Goal: Information Seeking & Learning: Compare options

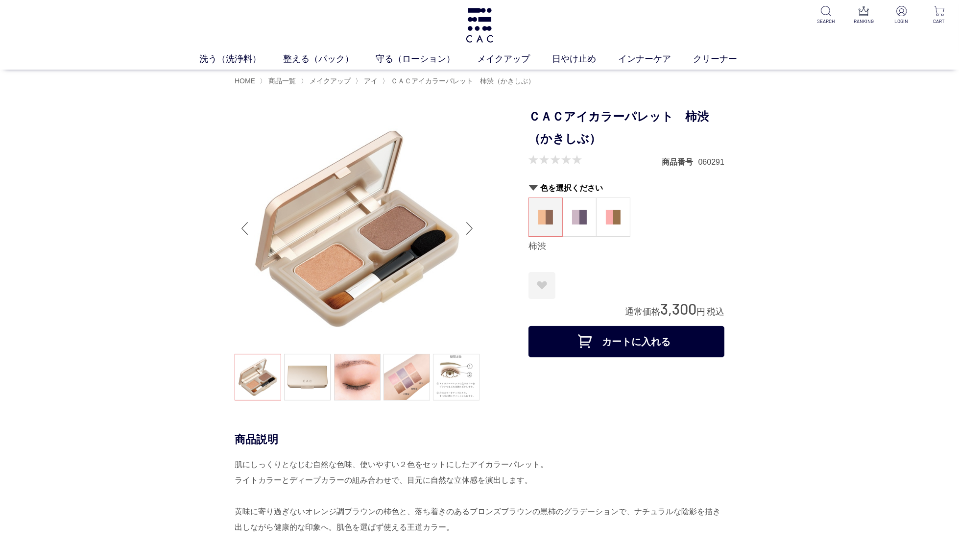
scroll to position [2, 0]
click at [437, 81] on span "ＣＡＣアイカラーパレット　柿渋（かきしぶ）" at bounding box center [463, 80] width 144 height 8
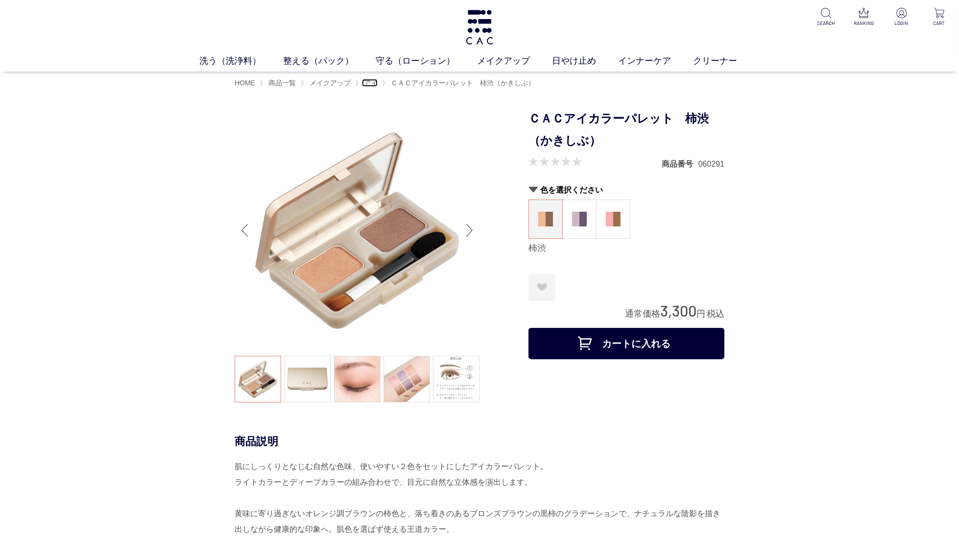
drag, startPoint x: 369, startPoint y: 82, endPoint x: 434, endPoint y: 114, distance: 72.5
click at [369, 82] on span "アイ" at bounding box center [371, 83] width 14 height 8
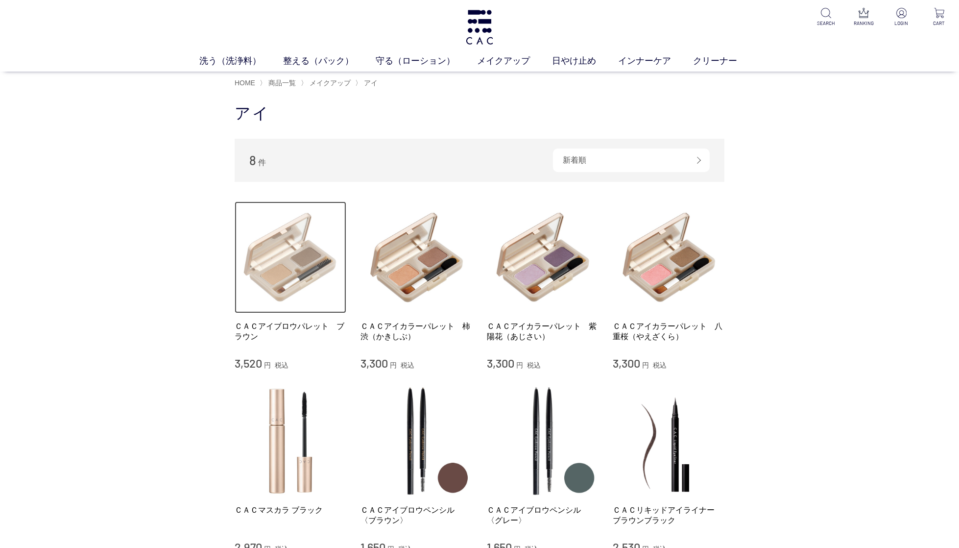
drag, startPoint x: 288, startPoint y: 272, endPoint x: 297, endPoint y: 272, distance: 8.8
click at [288, 272] on img at bounding box center [291, 257] width 112 height 112
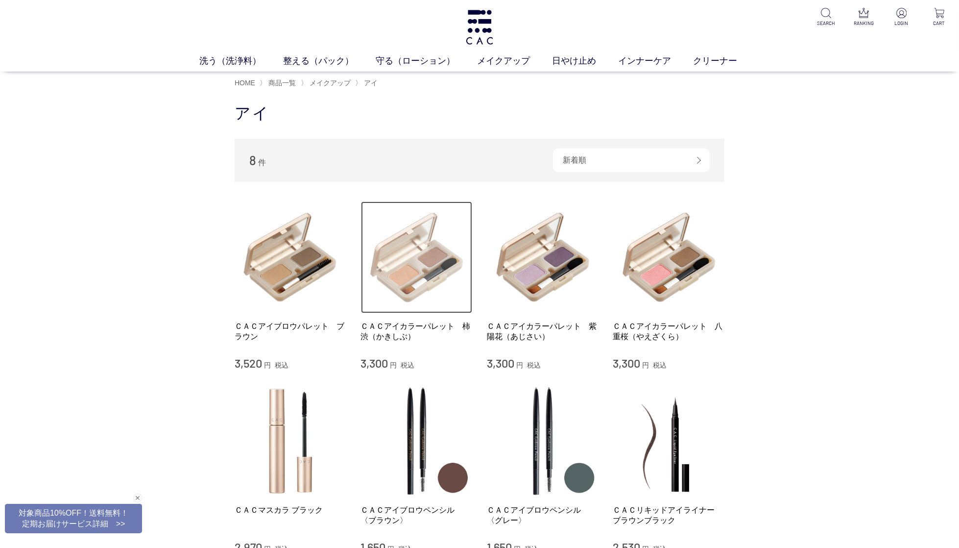
drag, startPoint x: 402, startPoint y: 234, endPoint x: 444, endPoint y: 240, distance: 42.5
click at [402, 234] on img at bounding box center [417, 257] width 112 height 112
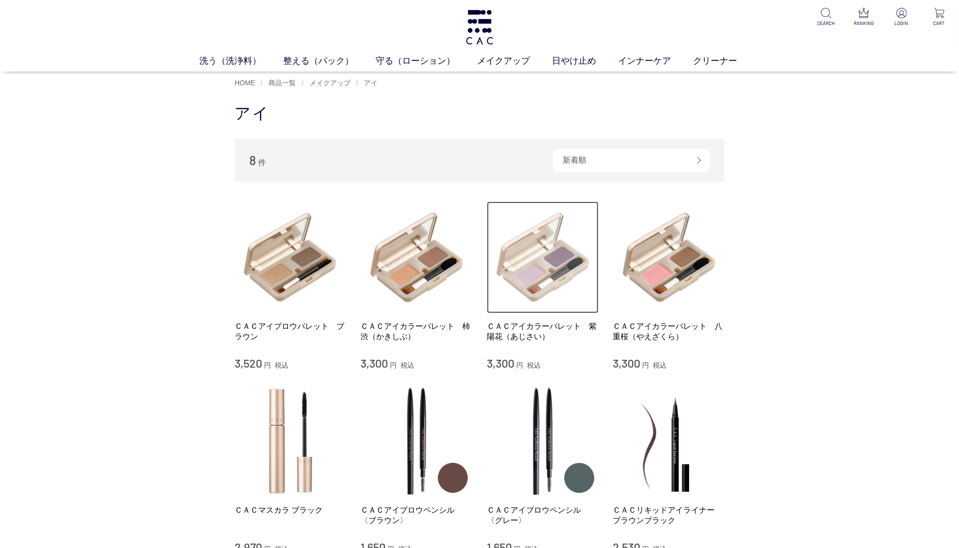
click at [583, 268] on img at bounding box center [543, 257] width 112 height 112
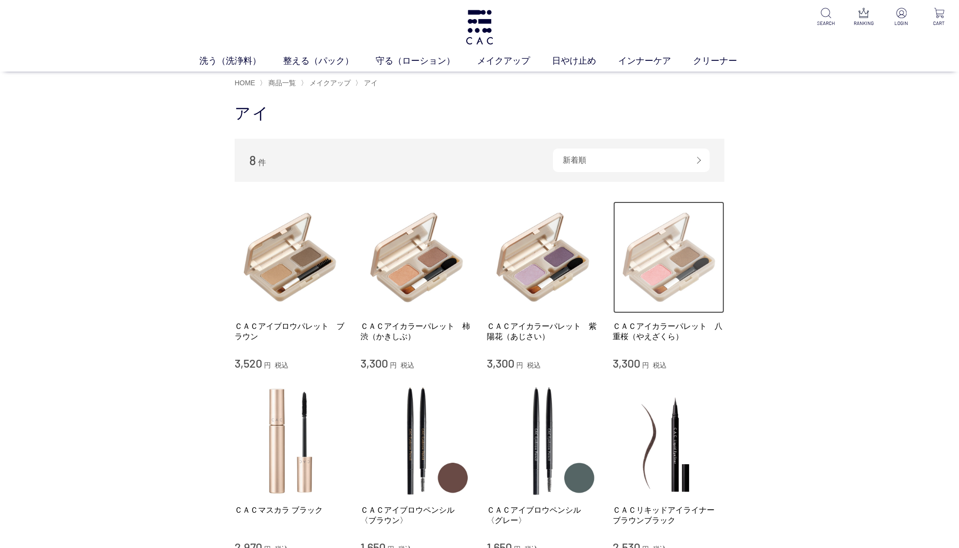
click at [658, 252] on img at bounding box center [669, 257] width 112 height 112
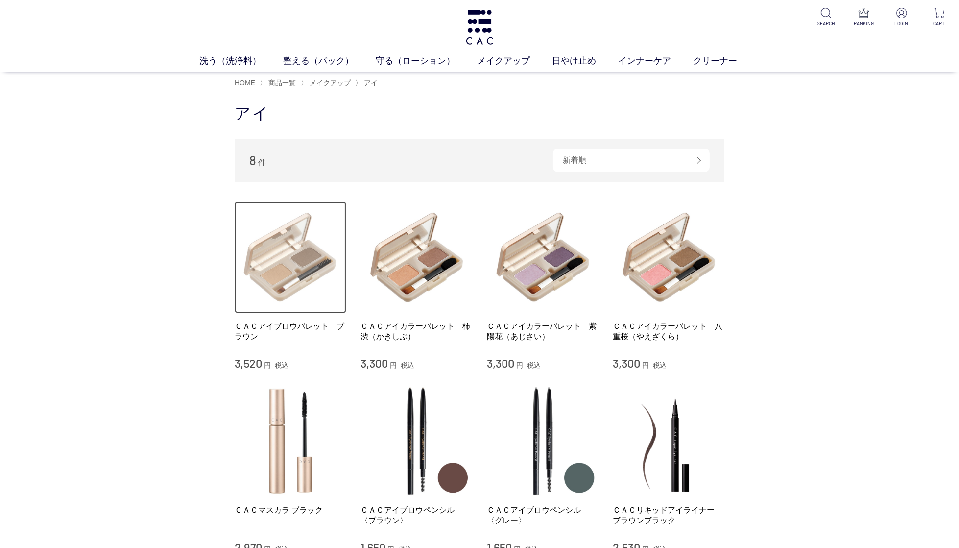
click at [286, 261] on img at bounding box center [291, 257] width 112 height 112
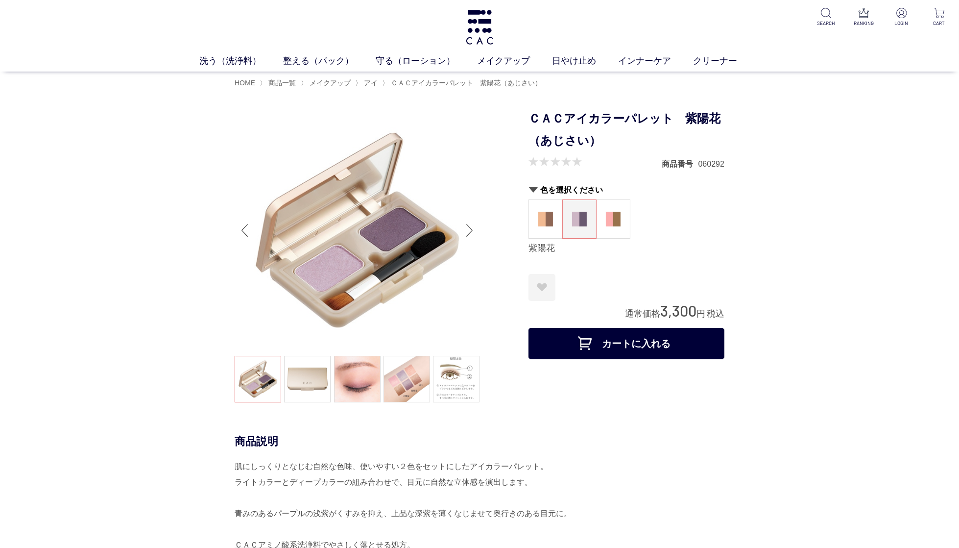
scroll to position [0, 0]
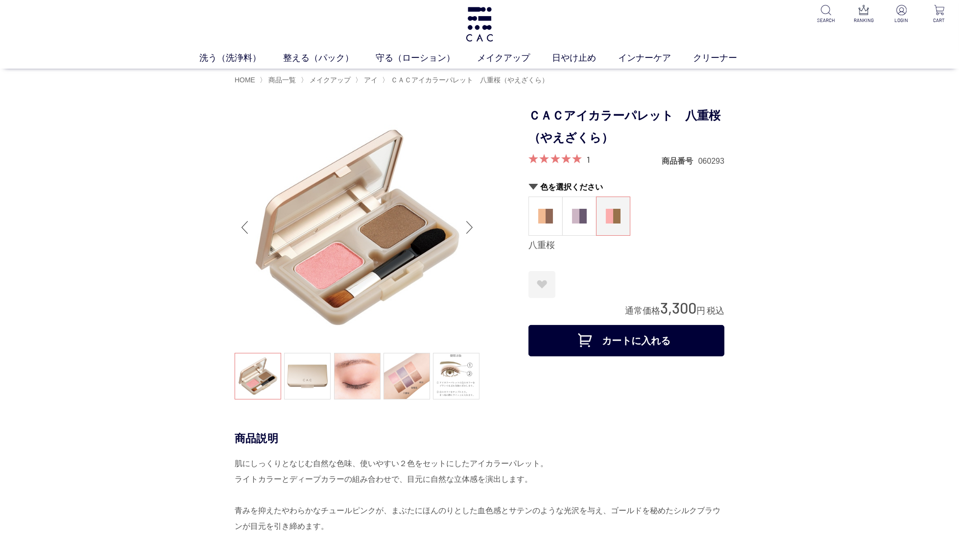
scroll to position [4, 0]
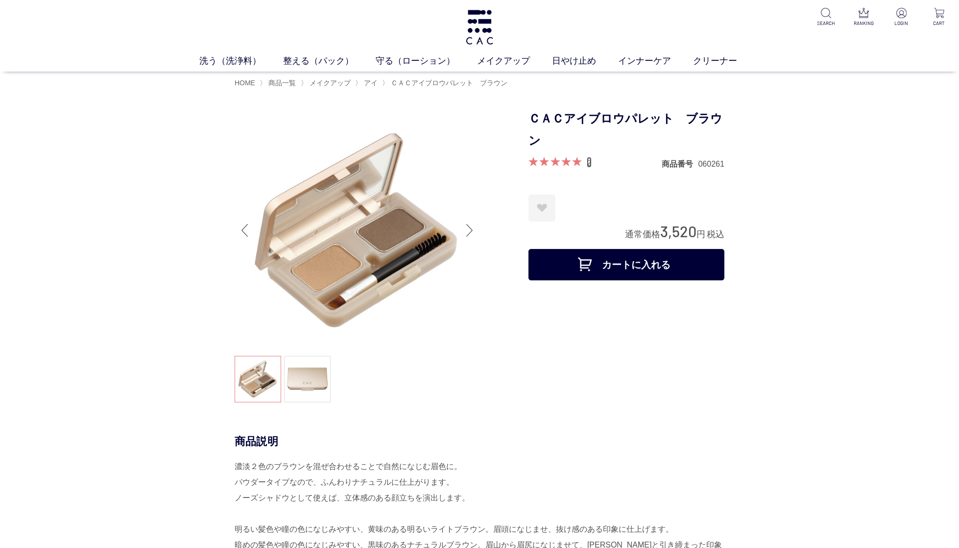
click at [588, 162] on link "2" at bounding box center [589, 162] width 5 height 11
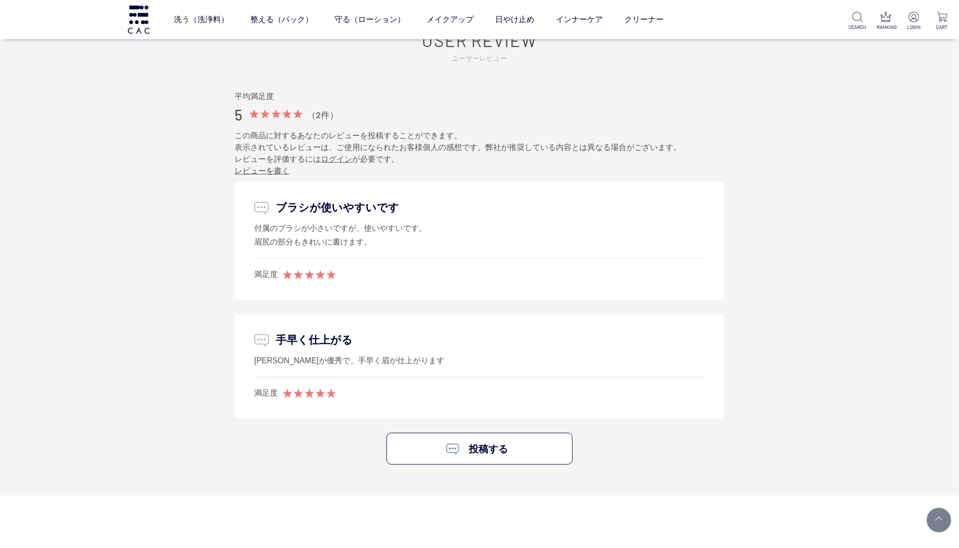
scroll to position [996, 0]
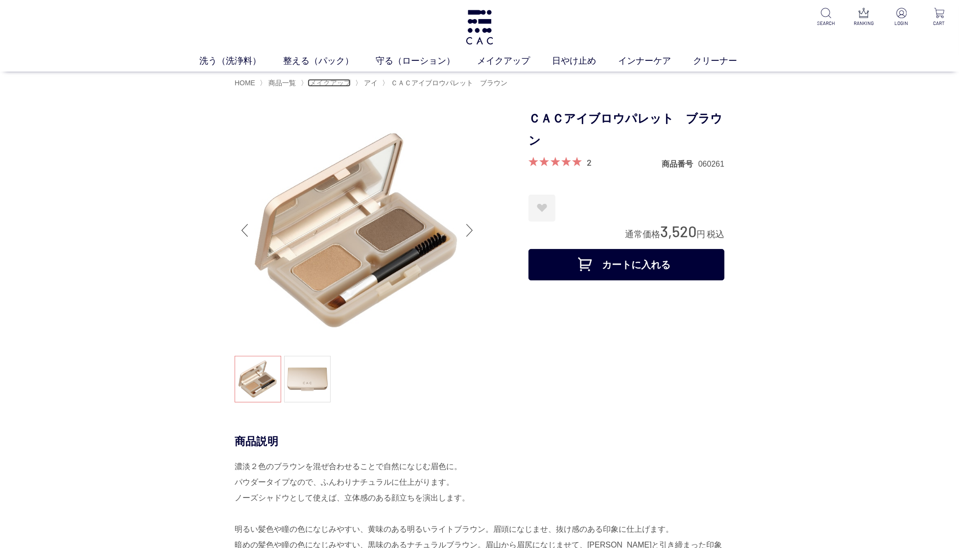
click at [335, 83] on span "メイクアップ" at bounding box center [330, 83] width 41 height 8
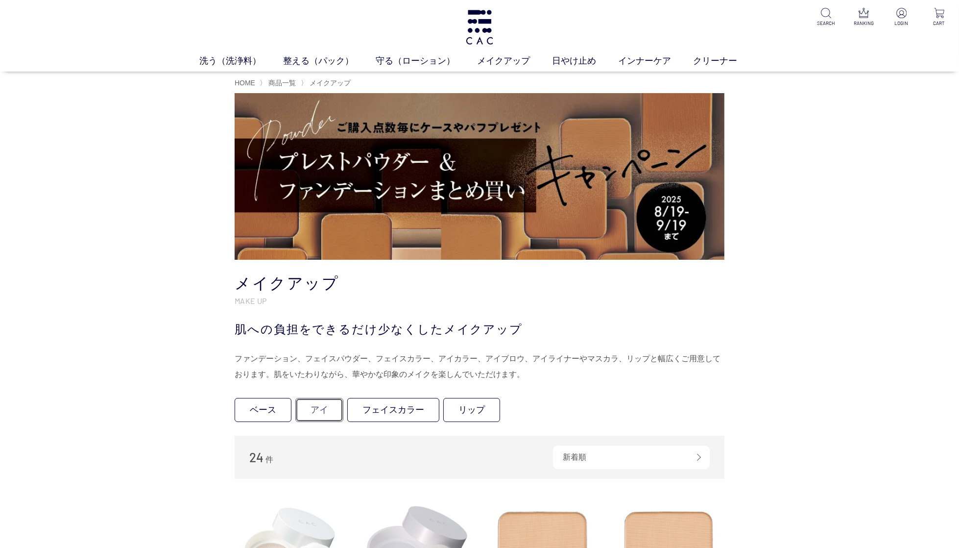
click at [324, 405] on link "アイ" at bounding box center [319, 410] width 48 height 24
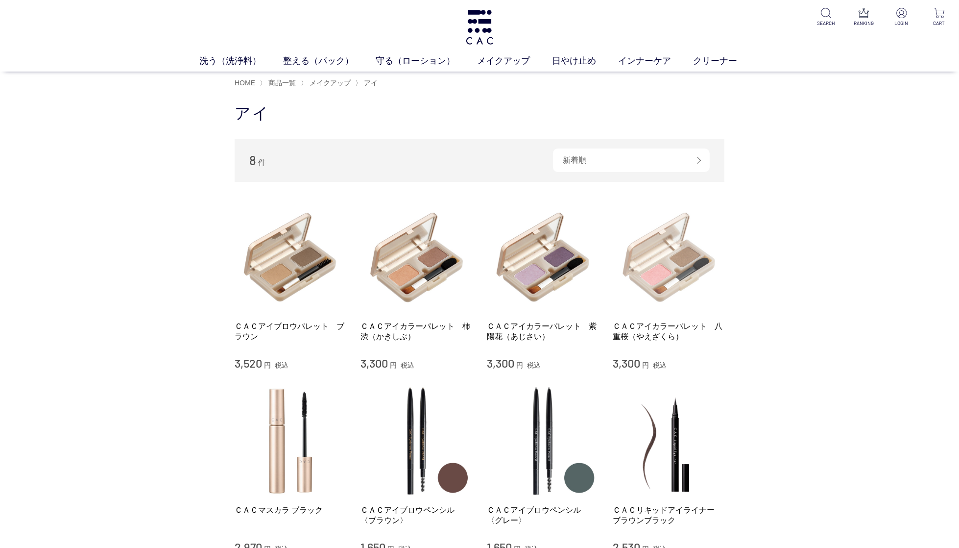
drag, startPoint x: 757, startPoint y: 268, endPoint x: 709, endPoint y: 274, distance: 47.8
click at [756, 268] on div "買い物かご 買い物かご内の商品 買い物かごは空です... カテゴリから探す 商品一覧 スキンケア メイクアップ ベース アイ フェイスカラー リップ その他 …" at bounding box center [479, 367] width 959 height 549
click at [706, 271] on img at bounding box center [669, 257] width 112 height 112
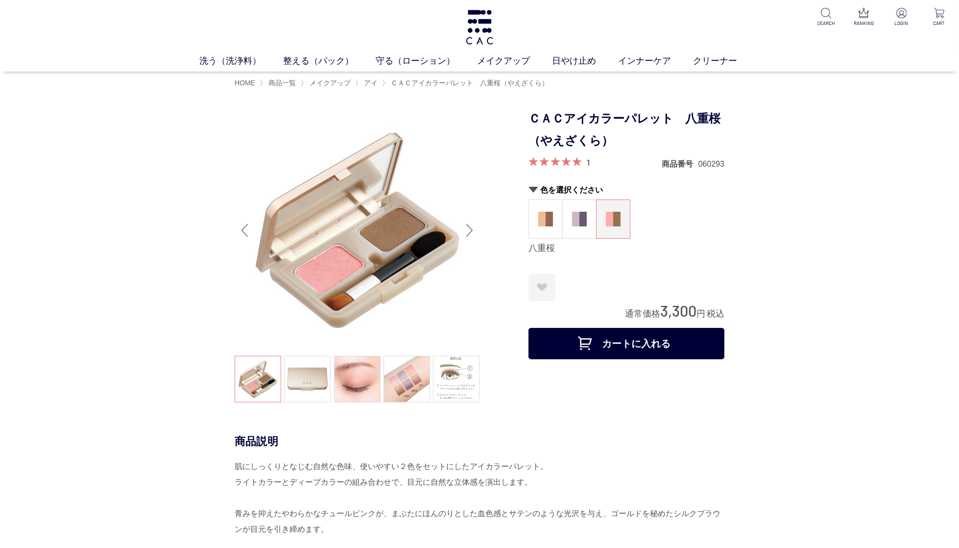
click at [591, 161] on div "1 商品番号 060293" at bounding box center [626, 163] width 196 height 12
click at [589, 161] on link "1" at bounding box center [588, 162] width 3 height 11
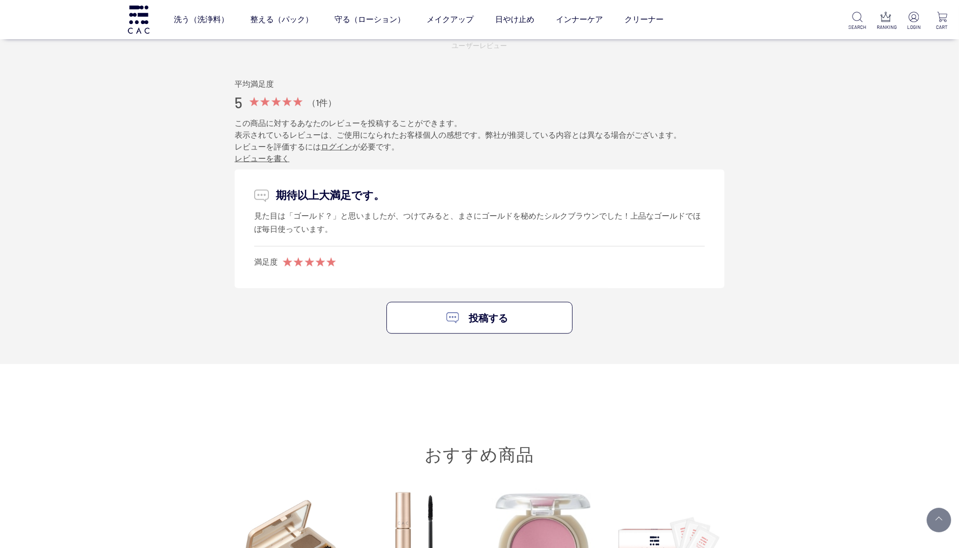
scroll to position [1313, 0]
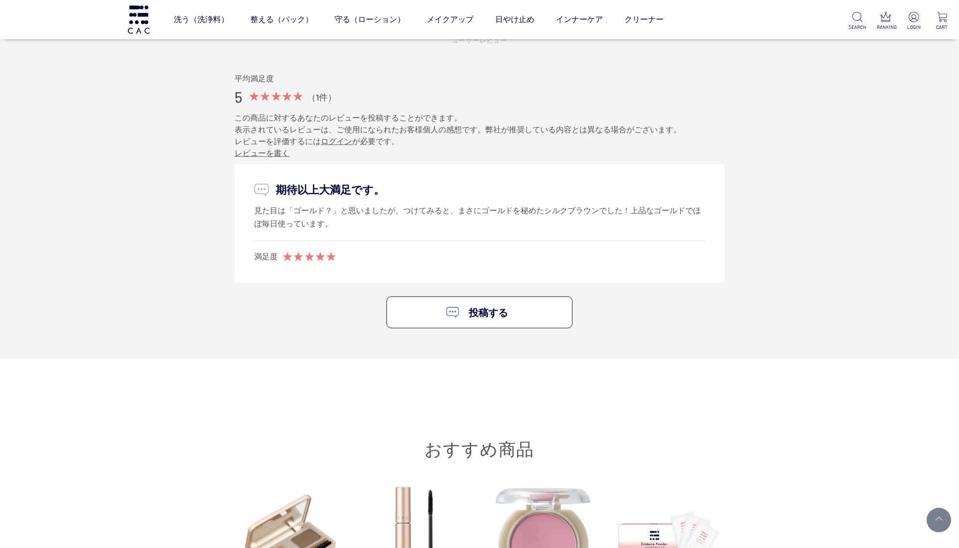
click at [572, 210] on div "見た目は「ゴールド？」と思いましたが、つけてみると、まさにゴールドを秘めたシルクブラウンでした！上品なゴールドでほぼ毎日使っています。" at bounding box center [479, 217] width 451 height 27
drag, startPoint x: 277, startPoint y: 189, endPoint x: 371, endPoint y: 184, distance: 93.7
click at [371, 184] on p "期待以上大満足です。" at bounding box center [479, 190] width 451 height 16
copy p "期待以上大満足です"
click at [450, 217] on div "見た目は「ゴールド？」と思いましたが、つけてみると、まさにゴールドを秘めたシルクブラウンでした！上品なゴールドでほぼ毎日使っています。" at bounding box center [479, 217] width 451 height 27
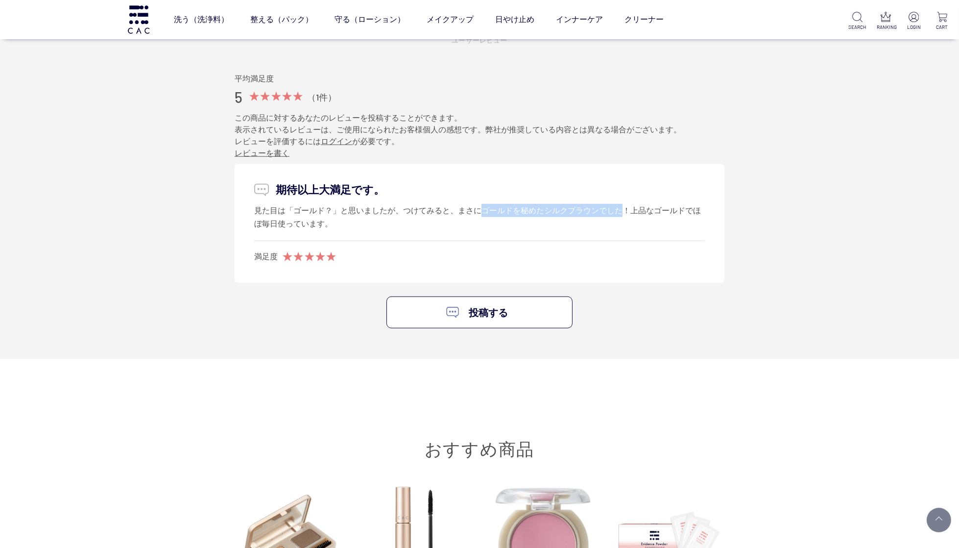
drag, startPoint x: 458, startPoint y: 210, endPoint x: 592, endPoint y: 216, distance: 133.3
click at [597, 213] on div "見た目は「ゴールド？」と思いましたが、つけてみると、まさにゴールドを秘めたシルクブラウンでした！上品なゴールドでほぼ毎日使っています。" at bounding box center [479, 217] width 451 height 27
copy div "まさにゴールドを秘めたシルクブラウン"
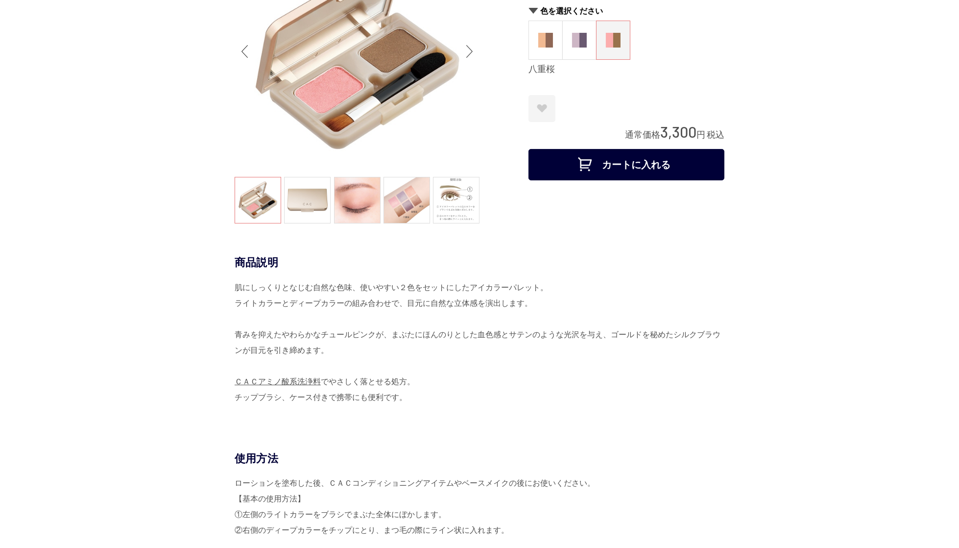
scroll to position [0, 0]
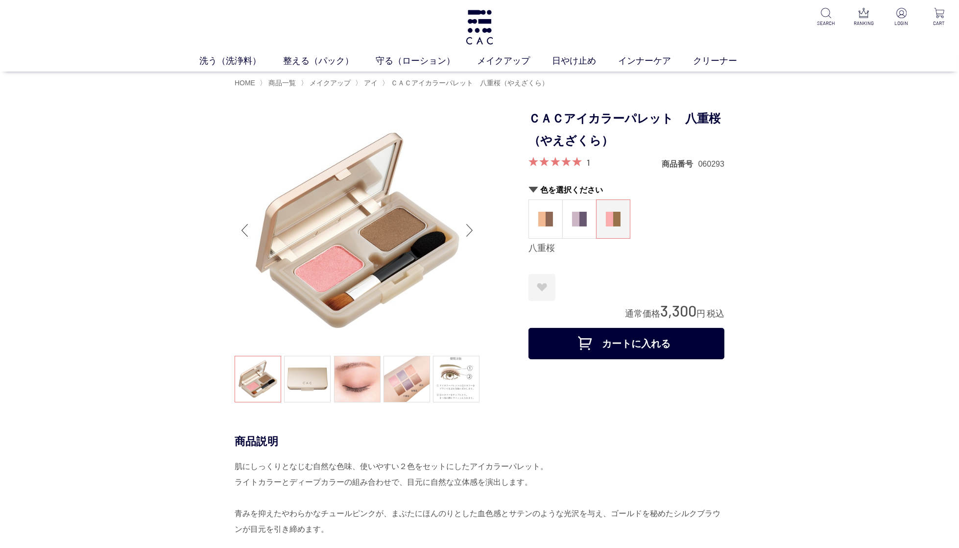
click at [656, 126] on h1 "ＣＡＣアイカラーパレット　八重桜（やえざくら）" at bounding box center [626, 130] width 196 height 44
drag, startPoint x: 714, startPoint y: 116, endPoint x: 677, endPoint y: 119, distance: 37.4
click at [677, 119] on h1 "ＣＡＣアイカラーパレット　八重桜（やえざくら）" at bounding box center [626, 130] width 196 height 44
copy h1 "八重桜"
click at [337, 84] on span "メイクアップ" at bounding box center [330, 83] width 41 height 8
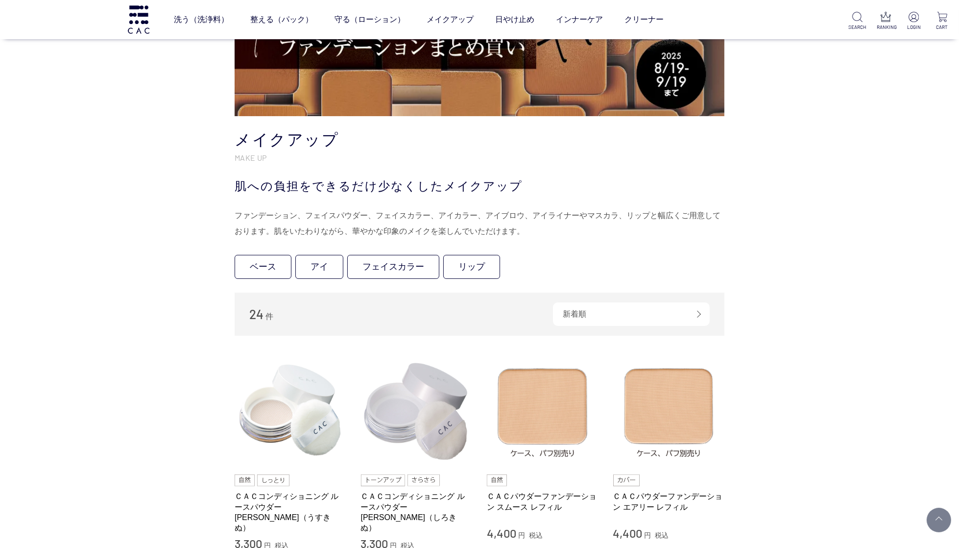
scroll to position [78, 0]
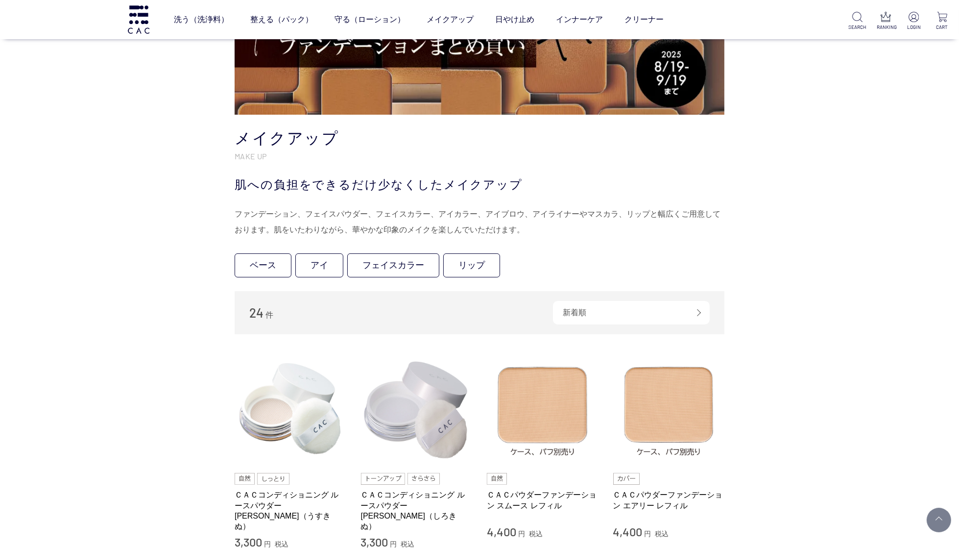
click at [368, 193] on div "メイクアップ MAKE UP 肌への負担をできるだけ少なくしたメイクアップ ファンデーション、フェイスパウダー、フェイスカラー、アイカラー、アイブロウ、アイラ…" at bounding box center [480, 183] width 490 height 110
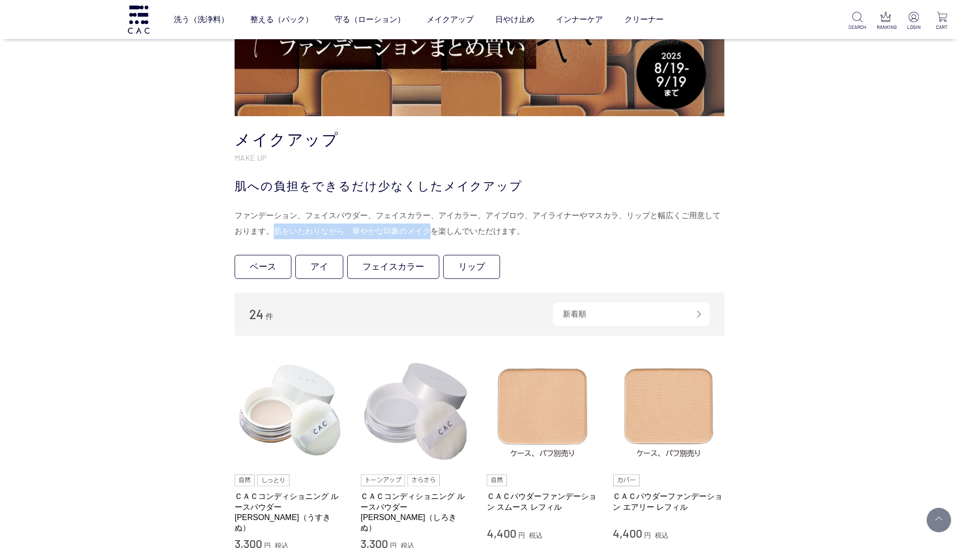
drag, startPoint x: 266, startPoint y: 230, endPoint x: 421, endPoint y: 230, distance: 154.3
click at [421, 230] on div "ファンデーション、フェイスパウダー、フェイスカラー、アイカラー、アイブロウ、アイライナーやマスカラ、リップと幅広くご用意しております。肌をいたわりながら、華や…" at bounding box center [480, 223] width 490 height 31
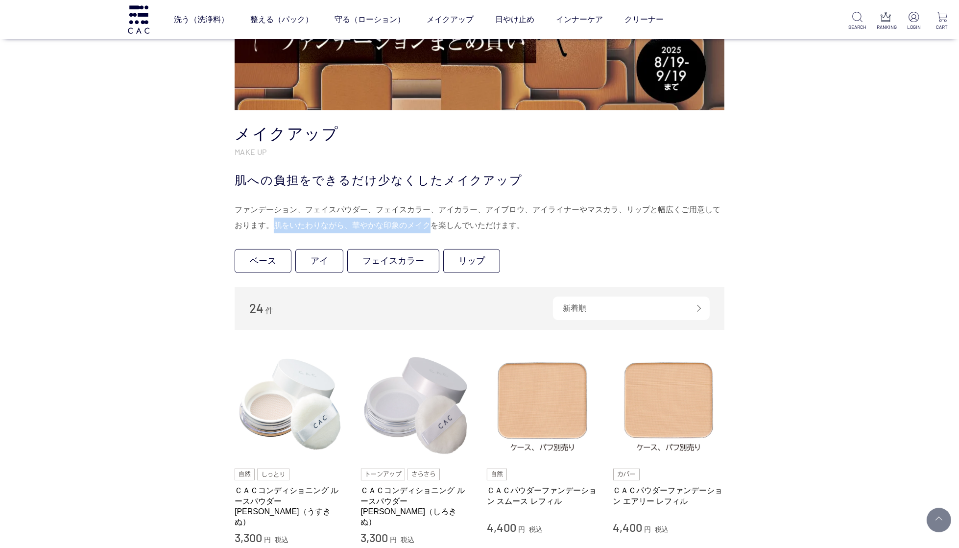
copy div "肌をいたわりながら、華やかな印象のメイク"
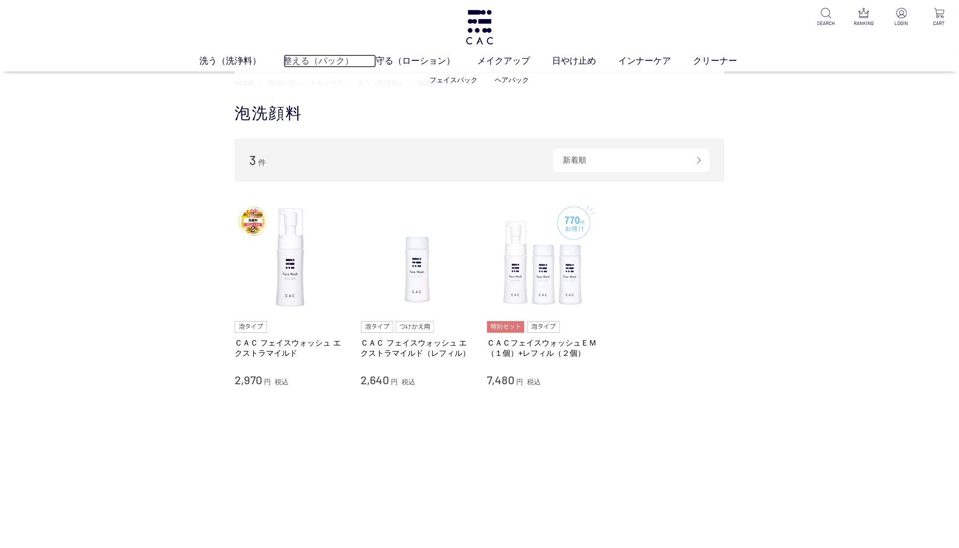
click at [338, 60] on link "整える（パック）" at bounding box center [330, 60] width 93 height 13
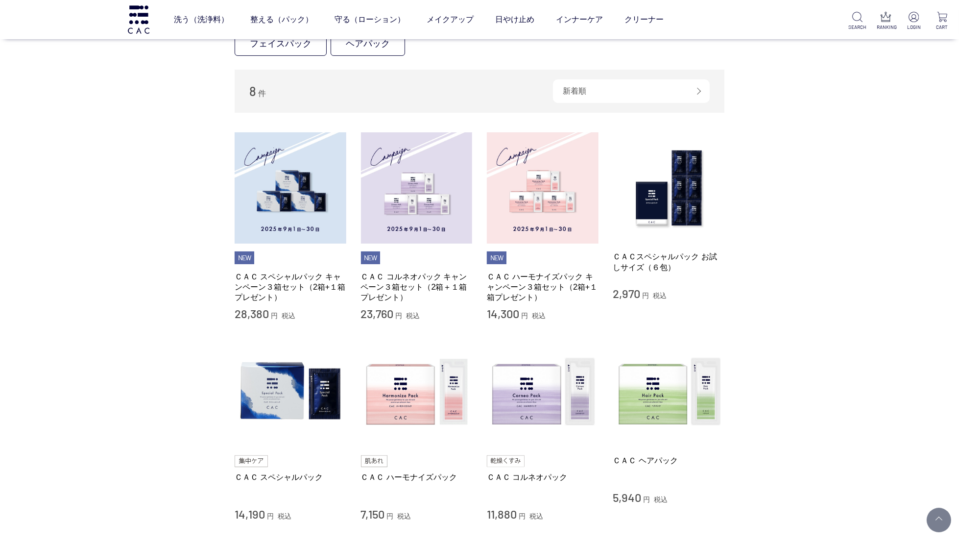
scroll to position [148, 0]
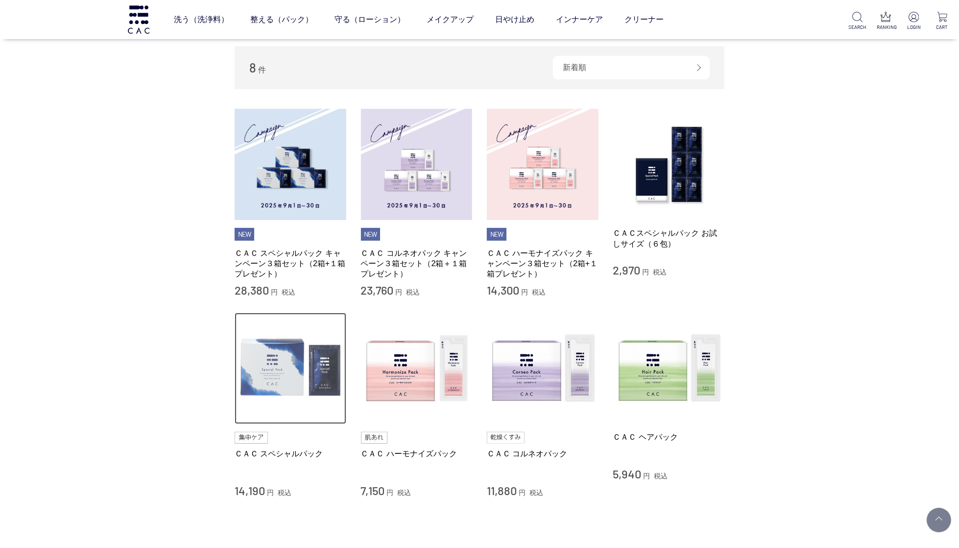
click at [325, 358] on img at bounding box center [291, 368] width 112 height 112
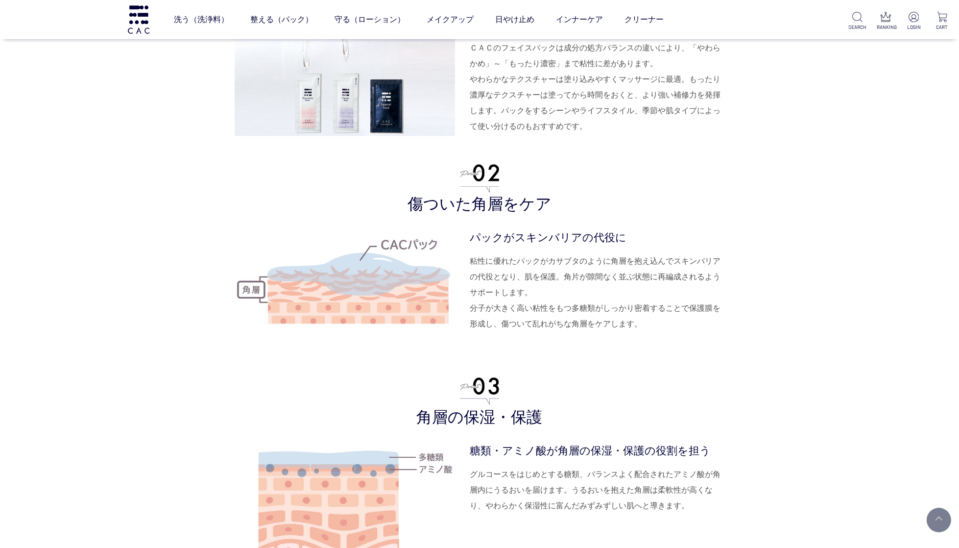
scroll to position [2462, 0]
